Goal: Contribute content

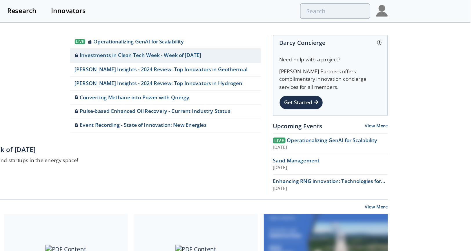
click at [410, 8] on img at bounding box center [410, 7] width 8 height 8
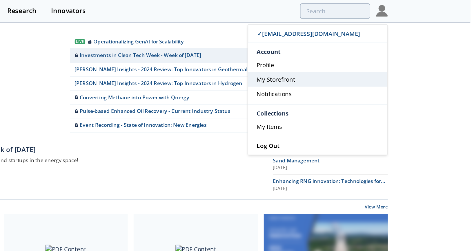
click at [337, 54] on span "My Storefront" at bounding box center [337, 55] width 27 height 6
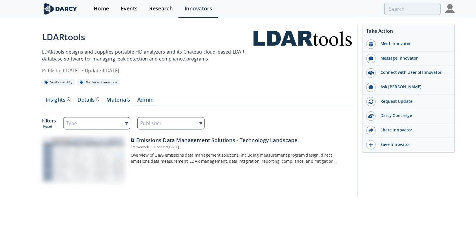
click at [152, 88] on link "Admin" at bounding box center [149, 87] width 20 height 7
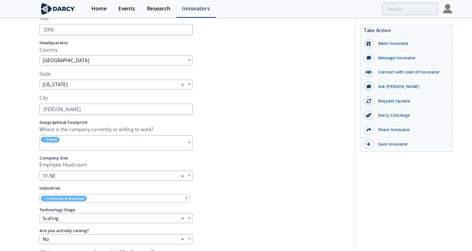
scroll to position [172, 0]
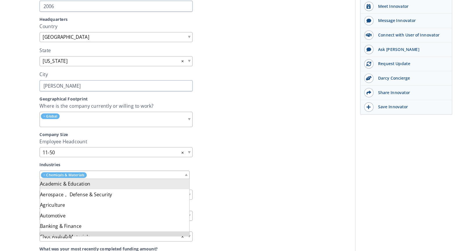
click at [183, 183] on span at bounding box center [184, 184] width 2 height 2
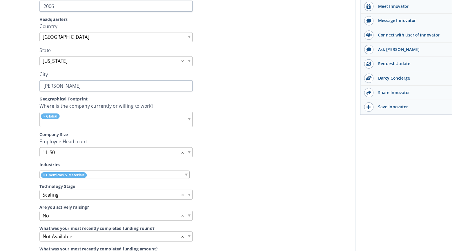
click at [236, 171] on section "Company Info Introductory Video Please provide an intro video to your company t…" at bounding box center [191, 138] width 269 height 358
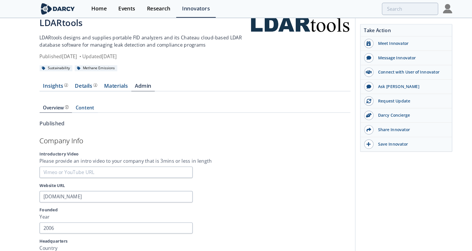
scroll to position [12, 0]
click at [97, 92] on link "Content" at bounding box center [97, 95] width 22 height 6
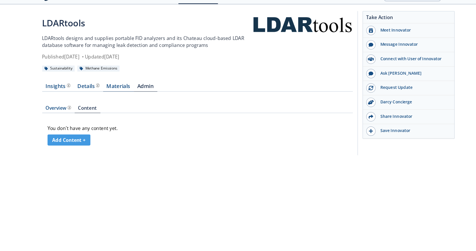
click at [122, 88] on link "Materials" at bounding box center [125, 87] width 27 height 7
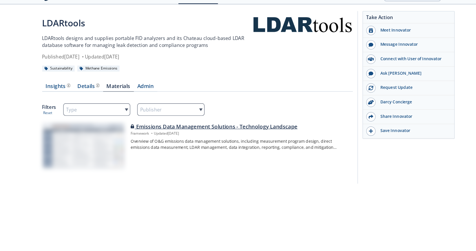
click at [154, 122] on div "Emissions Data Management Solutions - Technology Landscape" at bounding box center [230, 121] width 188 height 7
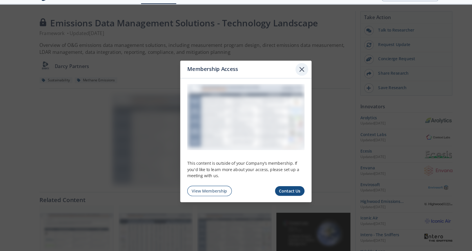
click at [284, 73] on icon at bounding box center [284, 71] width 7 height 7
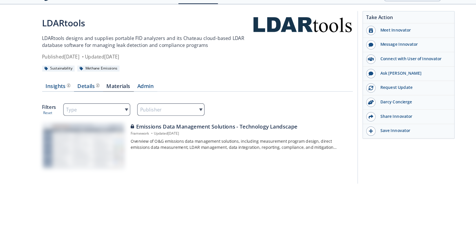
click at [90, 87] on div "Details" at bounding box center [99, 86] width 19 height 5
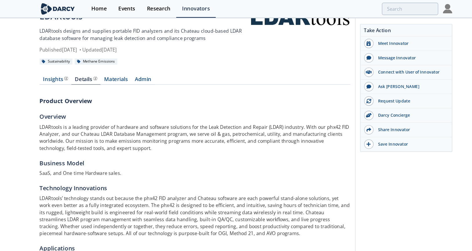
scroll to position [18, 0]
click at [70, 67] on div "Insights" at bounding box center [71, 69] width 21 height 5
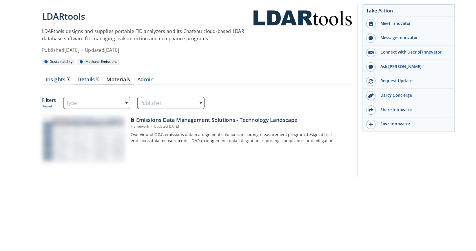
click at [96, 86] on div "Details" at bounding box center [99, 86] width 19 height 5
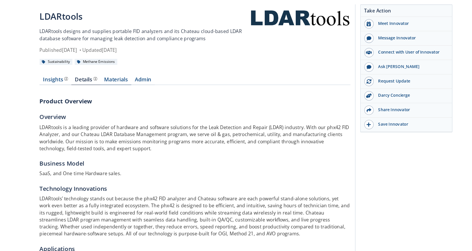
click at [120, 87] on link "Materials" at bounding box center [123, 87] width 27 height 7
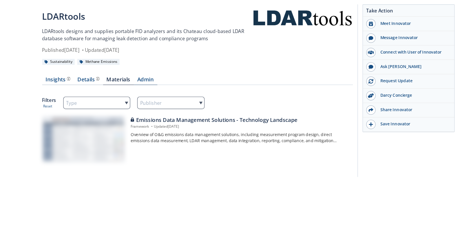
click at [150, 87] on link "Admin" at bounding box center [149, 87] width 20 height 7
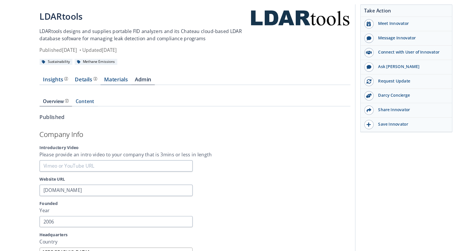
click at [127, 87] on link "Materials" at bounding box center [123, 87] width 27 height 7
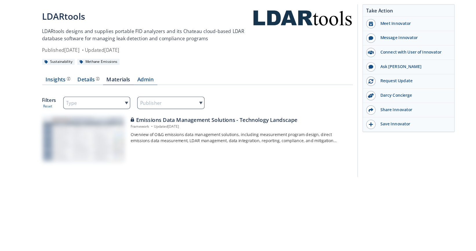
click at [141, 87] on link "Admin" at bounding box center [149, 87] width 20 height 7
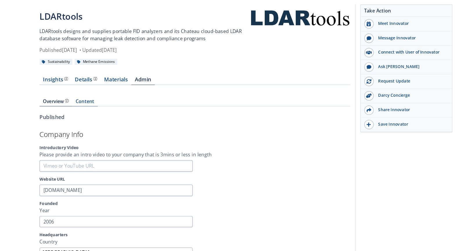
click at [95, 107] on link "Content" at bounding box center [97, 106] width 22 height 6
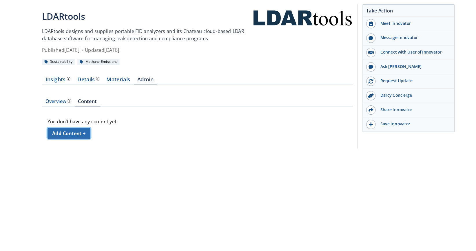
click at [96, 135] on link "Add Content +" at bounding box center [82, 133] width 37 height 10
